Goal: Find specific page/section: Locate a particular part of the current website

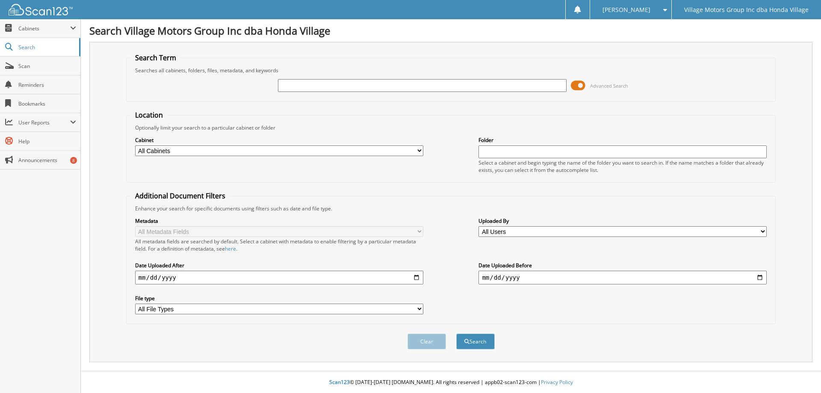
click at [326, 91] on input "text" at bounding box center [422, 85] width 288 height 13
type input "814895"
click at [456, 333] on button "Search" at bounding box center [475, 341] width 38 height 16
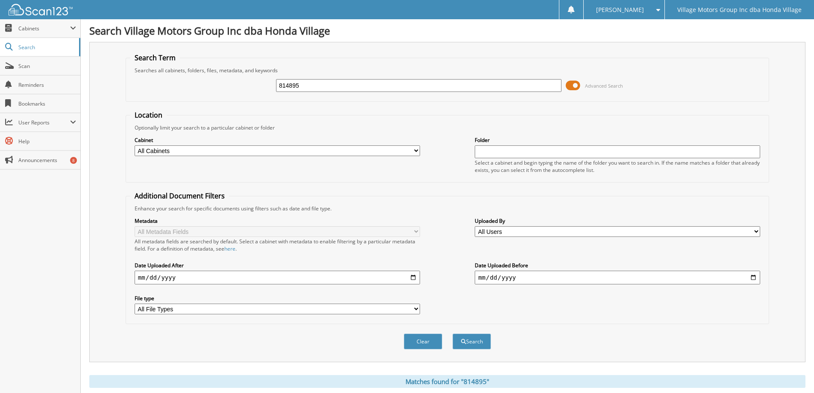
click at [572, 86] on span at bounding box center [573, 85] width 15 height 13
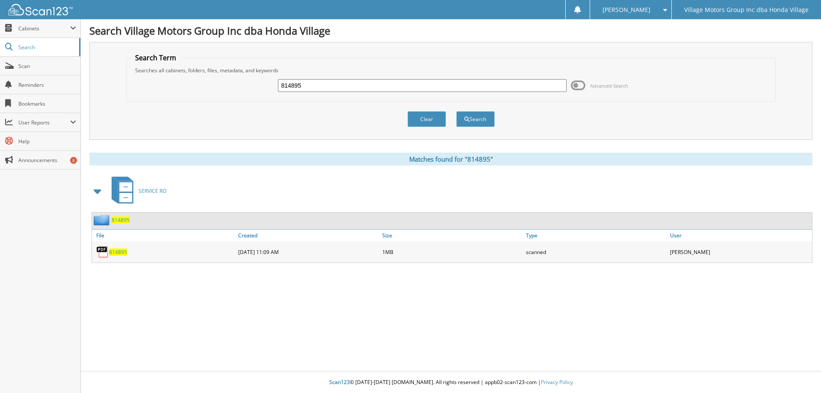
click at [116, 252] on span "814895" at bounding box center [118, 251] width 18 height 7
